Goal: Find contact information: Find contact information

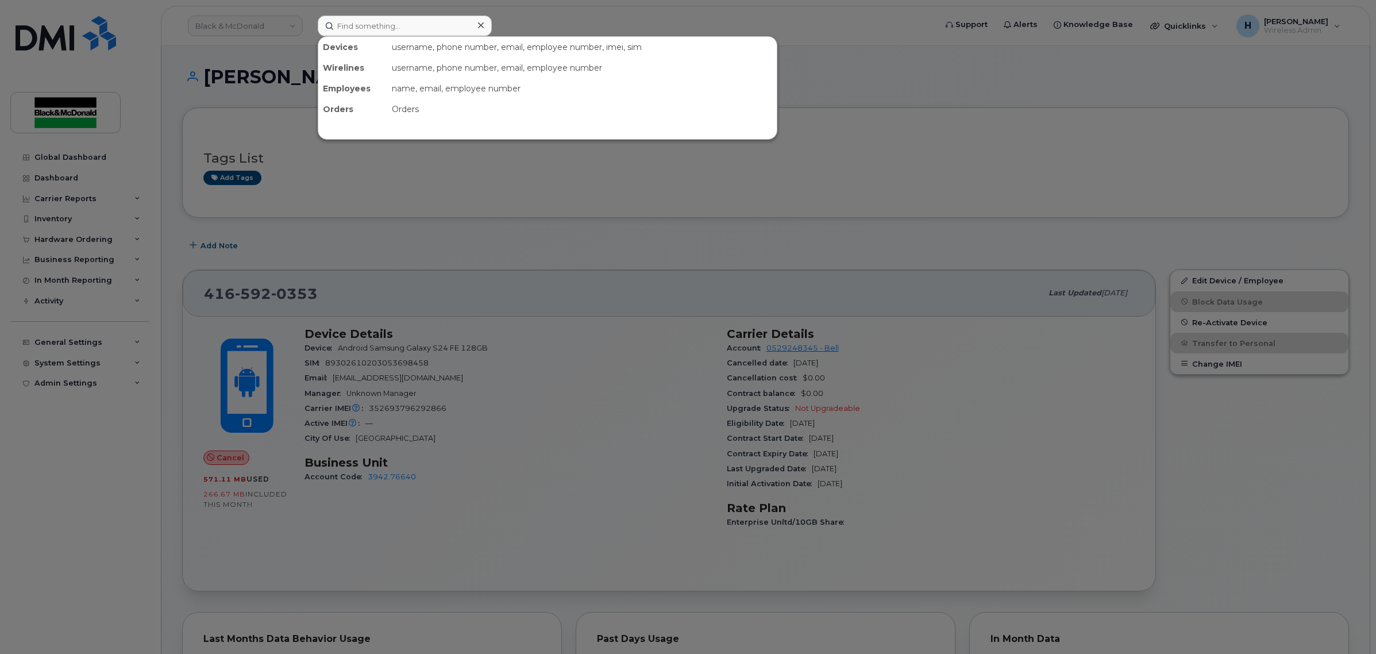
click at [438, 21] on input at bounding box center [405, 26] width 174 height 21
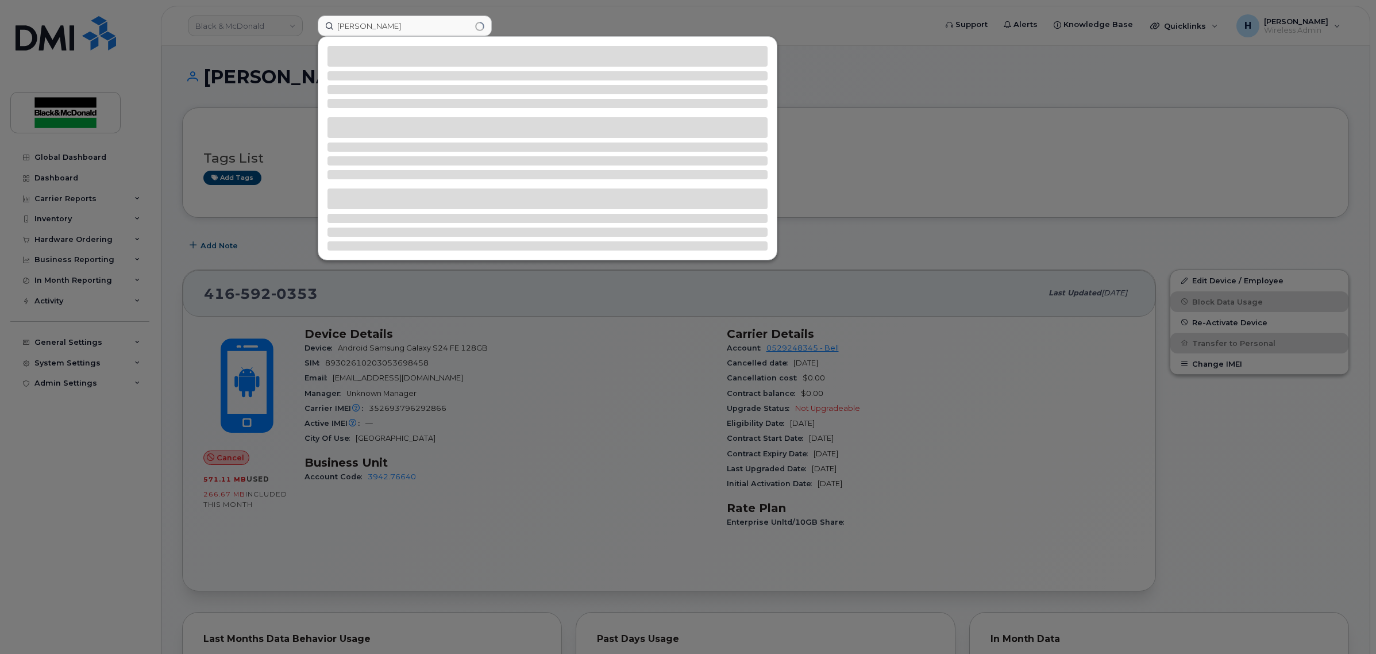
drag, startPoint x: 395, startPoint y: 26, endPoint x: 165, endPoint y: 4, distance: 231.5
click at [309, 16] on div "glover" at bounding box center [623, 26] width 629 height 21
type input "[PERSON_NAME]"
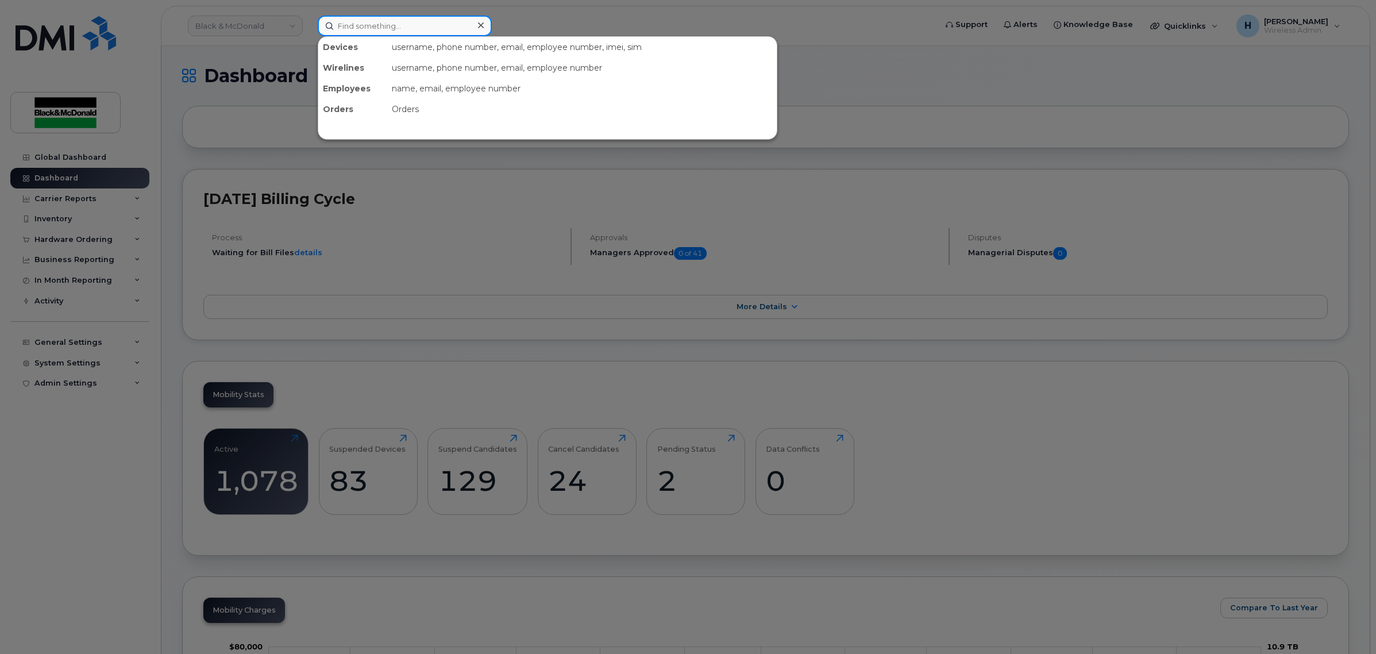
click at [430, 29] on input at bounding box center [405, 26] width 174 height 21
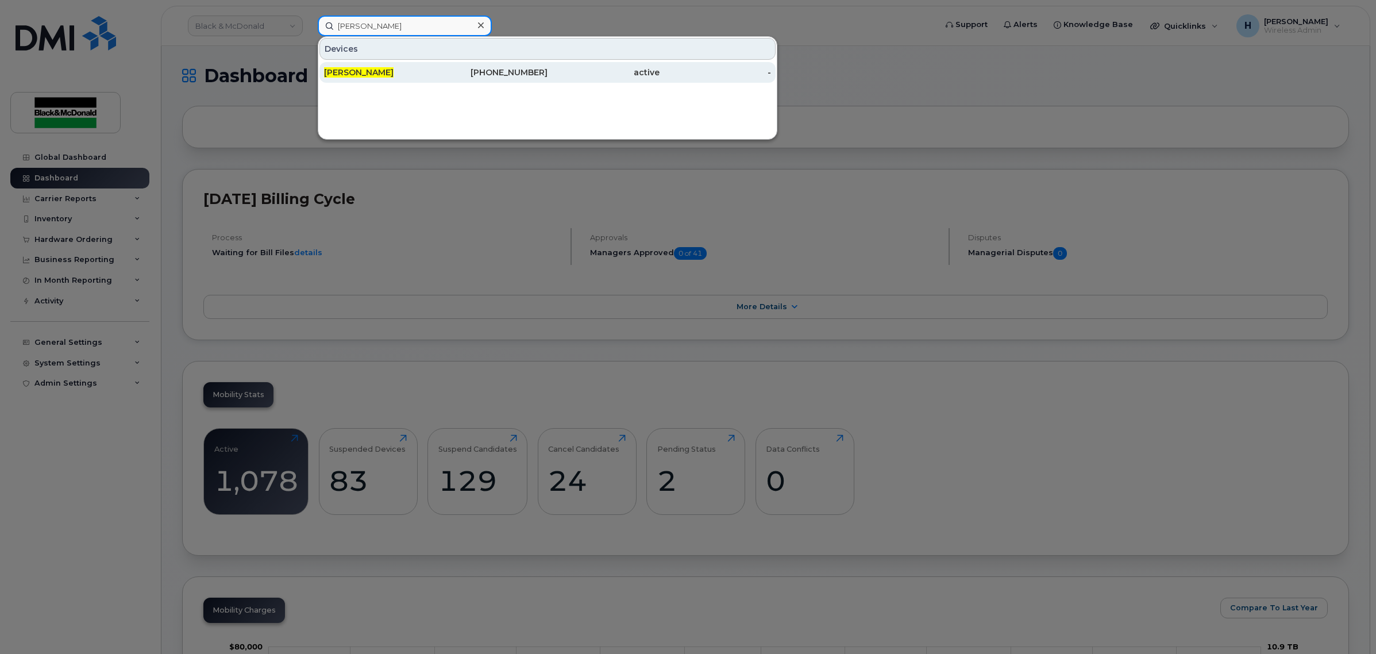
type input "al glover"
click at [411, 72] on div "[PERSON_NAME]" at bounding box center [380, 72] width 112 height 11
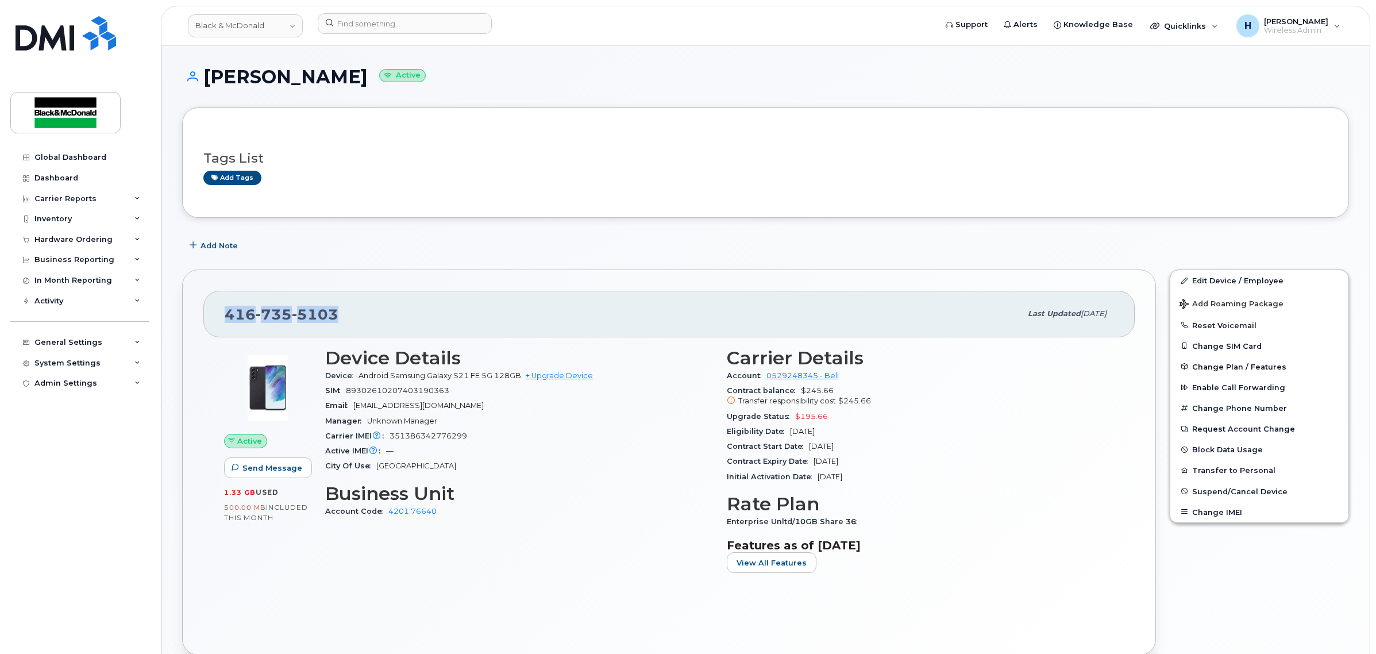
drag, startPoint x: 349, startPoint y: 316, endPoint x: 183, endPoint y: 319, distance: 166.7
click at [183, 319] on div "[PHONE_NUMBER] Last updated [DATE] Active Send Message 1.33 GB  used 500.00 MB …" at bounding box center [669, 463] width 974 height 386
copy span "[PHONE_NUMBER]"
